Goal: Transaction & Acquisition: Obtain resource

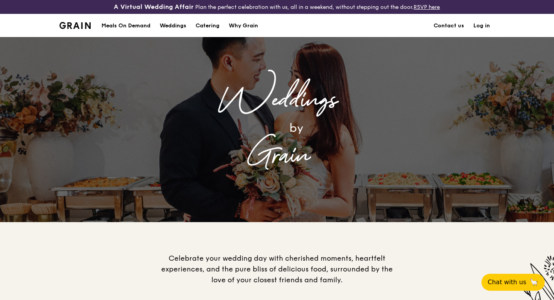
click at [137, 161] on div "Grain" at bounding box center [277, 156] width 309 height 35
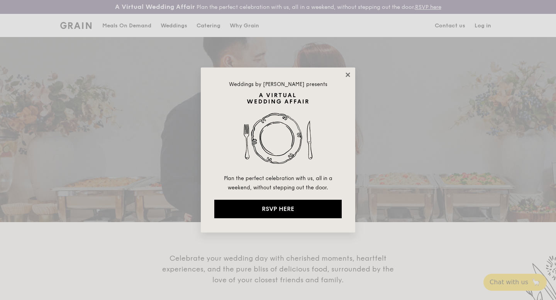
click at [346, 75] on icon at bounding box center [347, 74] width 7 height 7
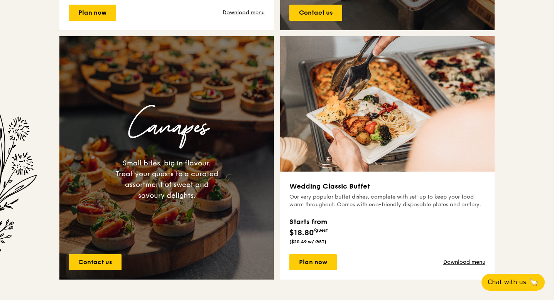
scroll to position [518, 0]
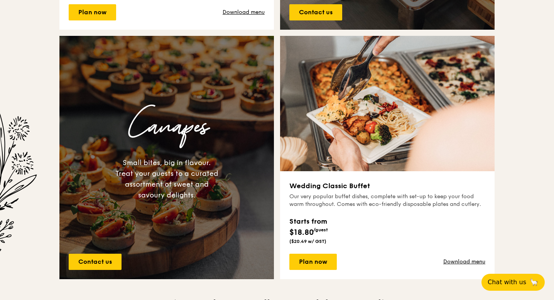
click at [364, 204] on div "Our very popular buffet dishes, complete with set-up to keep your food warm thr…" at bounding box center [388, 200] width 196 height 15
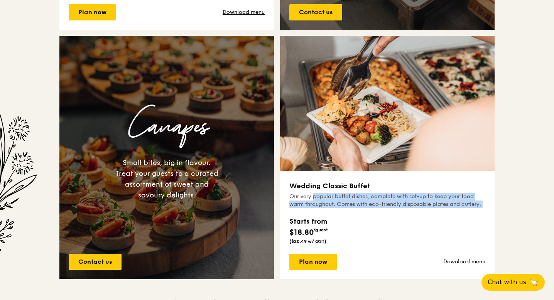
click at [364, 204] on div "Our very popular buffet dishes, complete with set-up to keep your food warm thr…" at bounding box center [388, 200] width 196 height 15
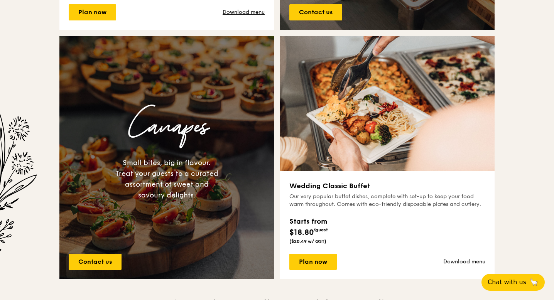
scroll to position [527, 0]
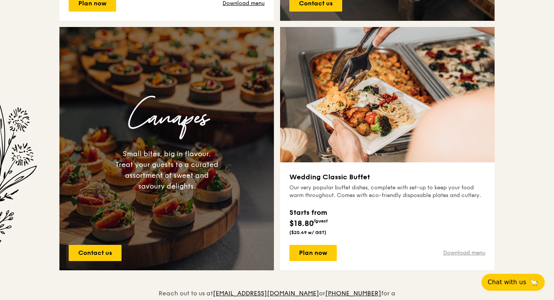
click at [471, 251] on link "Download menu" at bounding box center [465, 253] width 42 height 8
